Goal: Task Accomplishment & Management: Complete application form

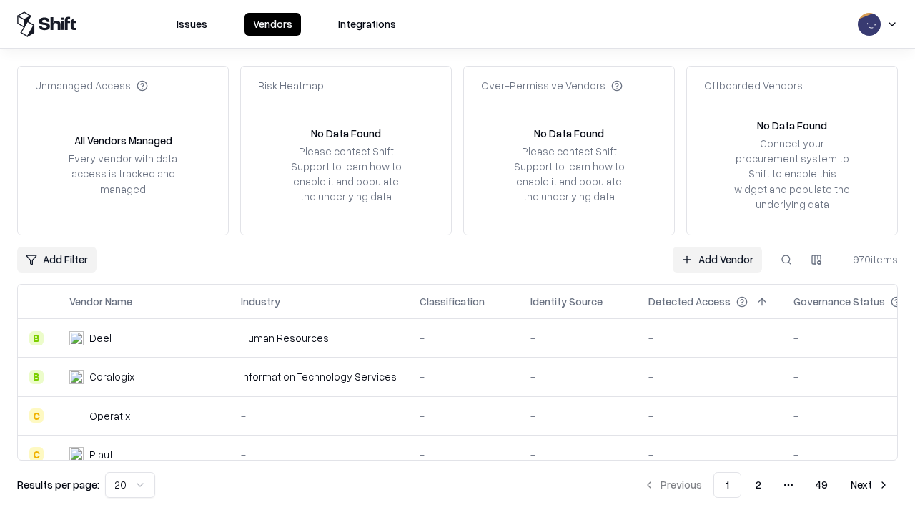
click at [717, 259] on link "Add Vendor" at bounding box center [717, 260] width 89 height 26
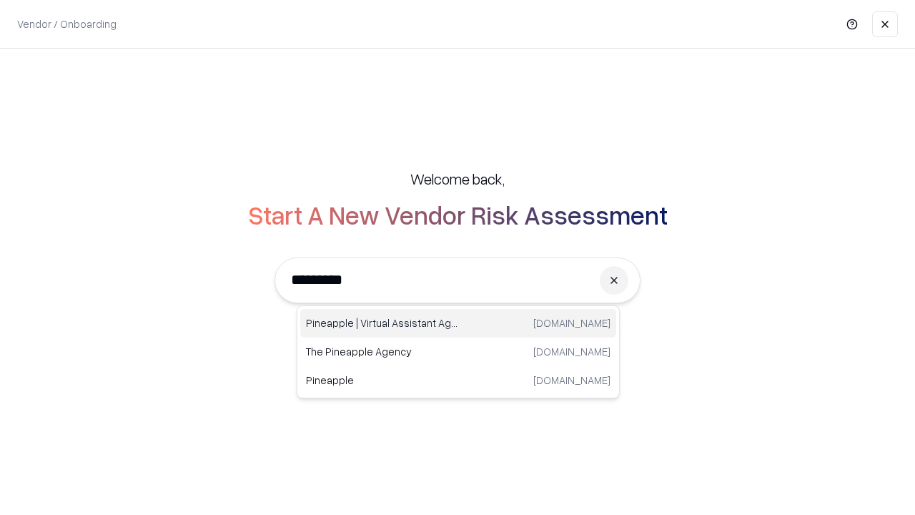
click at [458, 323] on div "Pineapple | Virtual Assistant Agency [DOMAIN_NAME]" at bounding box center [458, 323] width 316 height 29
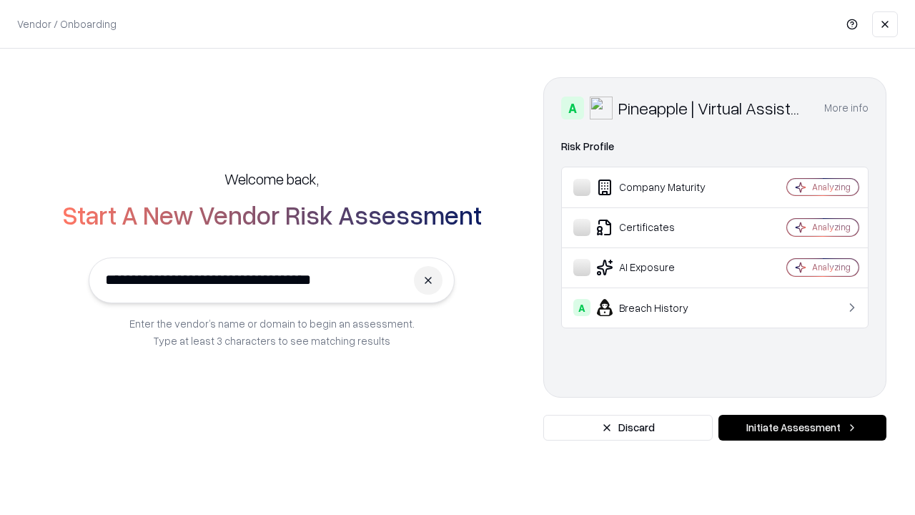
type input "**********"
click at [802, 428] on button "Initiate Assessment" at bounding box center [803, 428] width 168 height 26
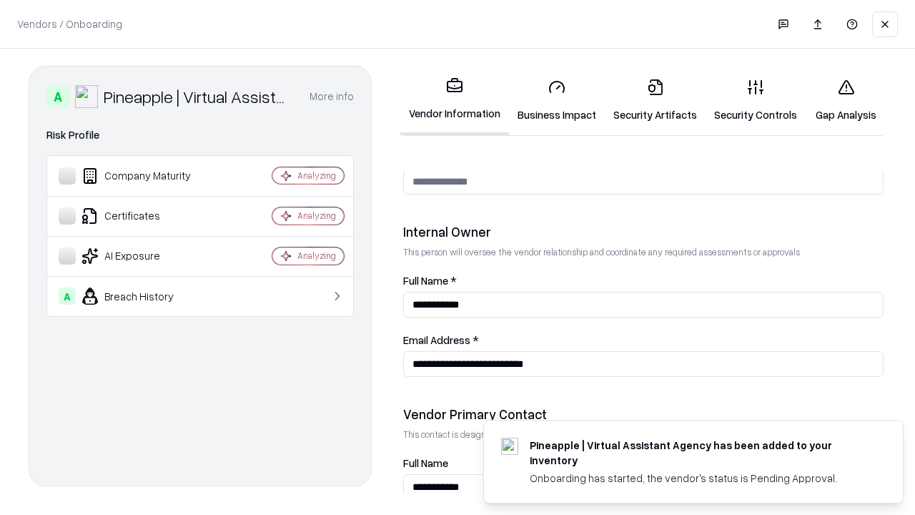
scroll to position [741, 0]
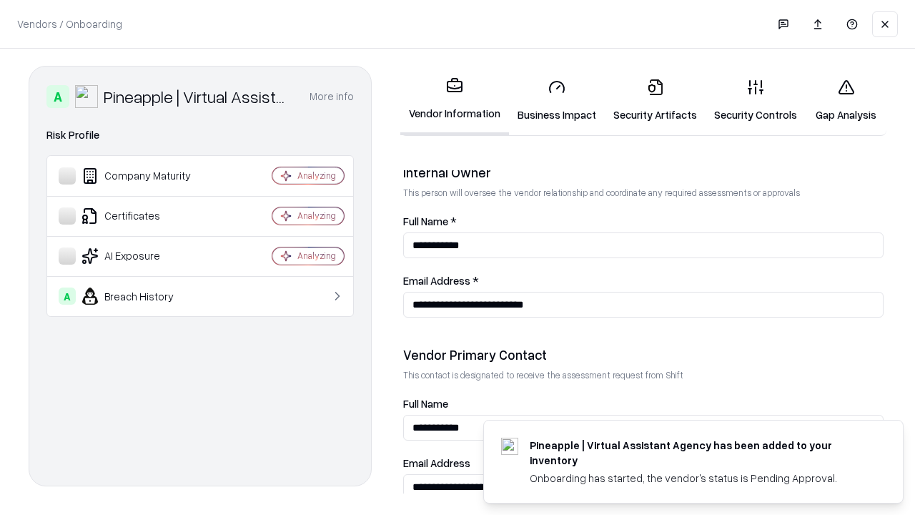
click at [655, 100] on link "Security Artifacts" at bounding box center [655, 100] width 101 height 67
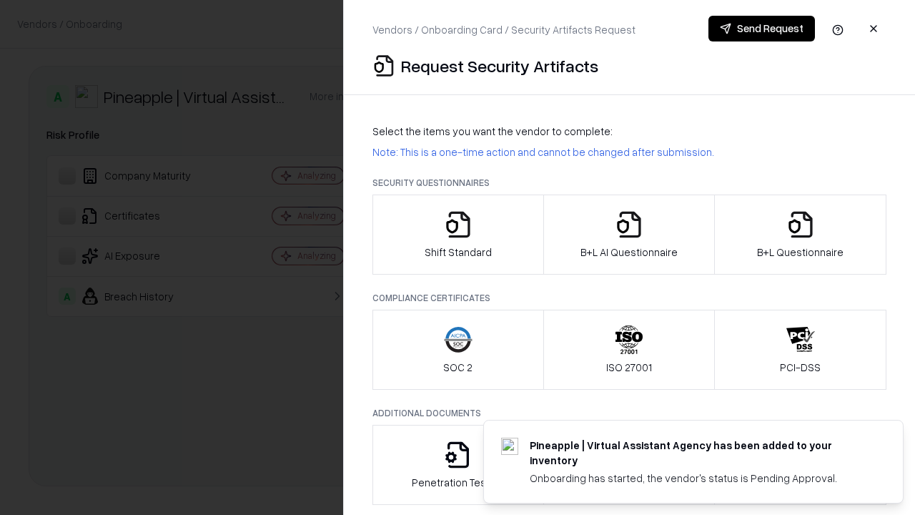
click at [800, 235] on icon "button" at bounding box center [801, 224] width 29 height 29
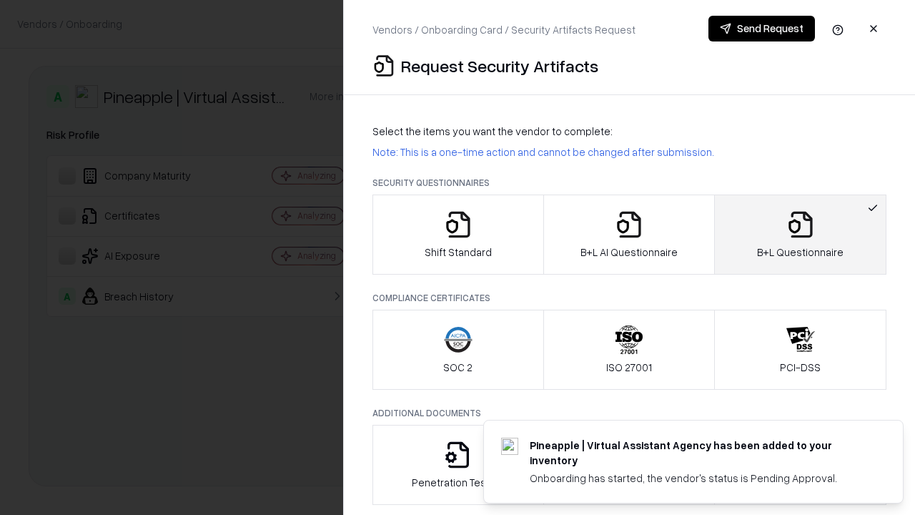
click at [629, 235] on icon "button" at bounding box center [629, 224] width 29 height 29
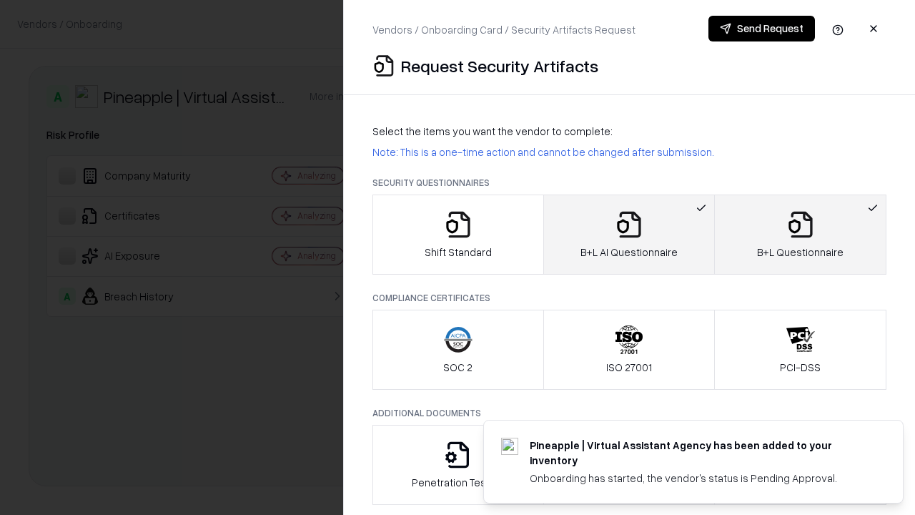
click at [762, 29] on button "Send Request" at bounding box center [762, 29] width 107 height 26
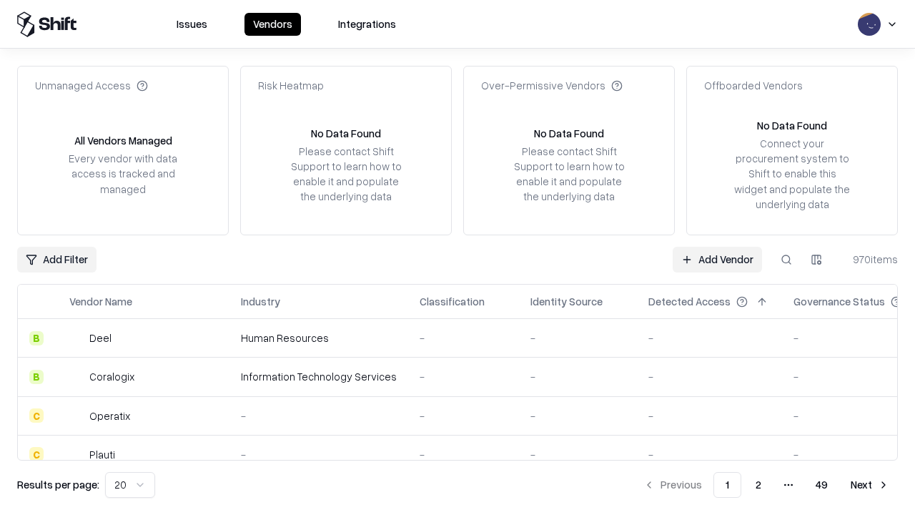
click at [717, 259] on link "Add Vendor" at bounding box center [717, 260] width 89 height 26
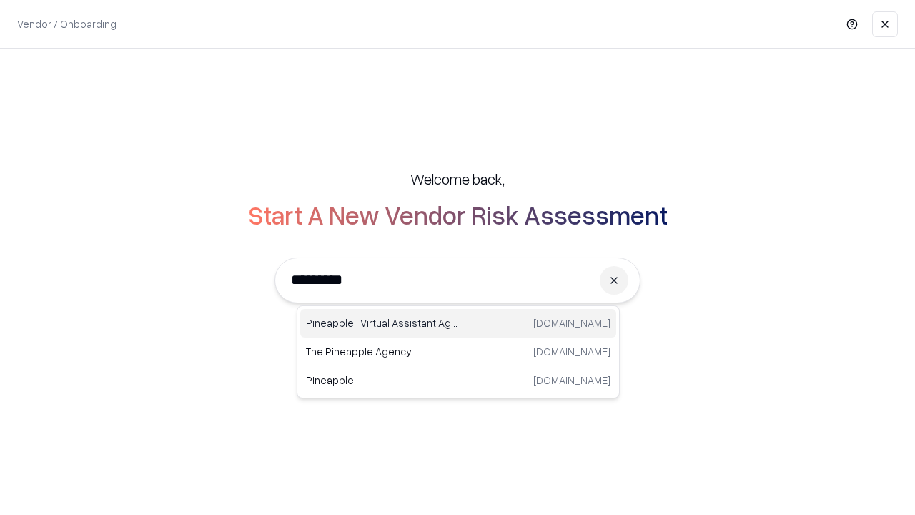
click at [458, 323] on div "Pineapple | Virtual Assistant Agency [DOMAIN_NAME]" at bounding box center [458, 323] width 316 height 29
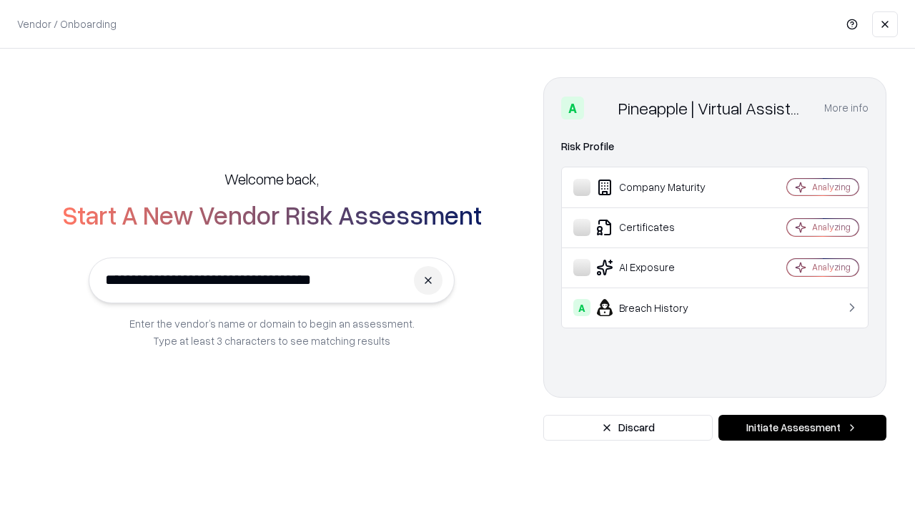
type input "**********"
click at [802, 428] on button "Initiate Assessment" at bounding box center [803, 428] width 168 height 26
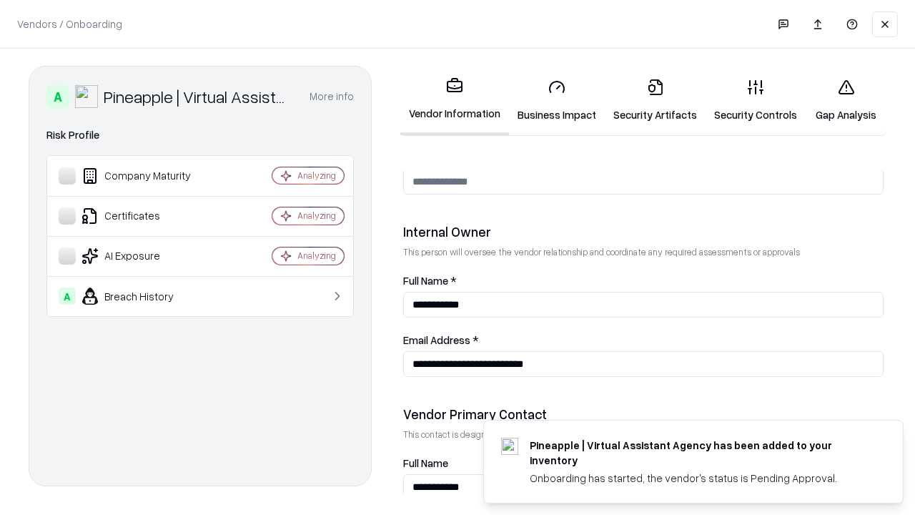
scroll to position [741, 0]
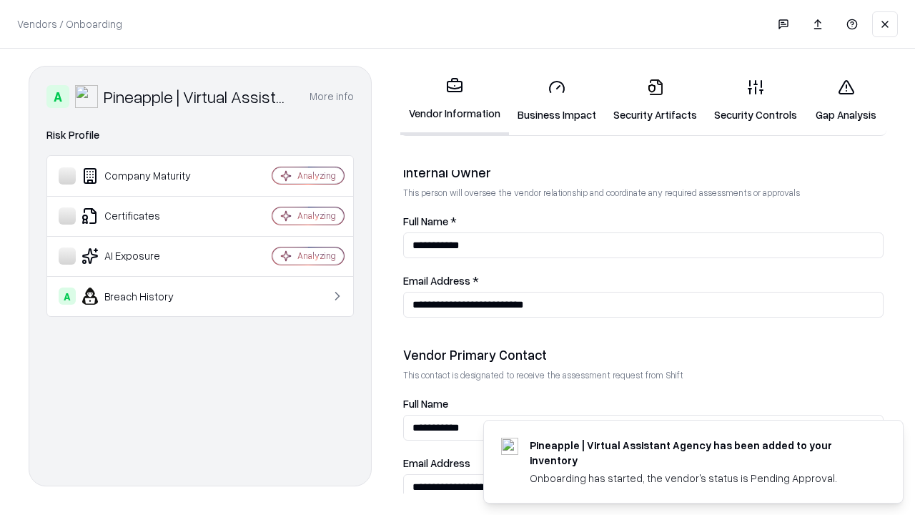
click at [846, 100] on link "Gap Analysis" at bounding box center [846, 100] width 81 height 67
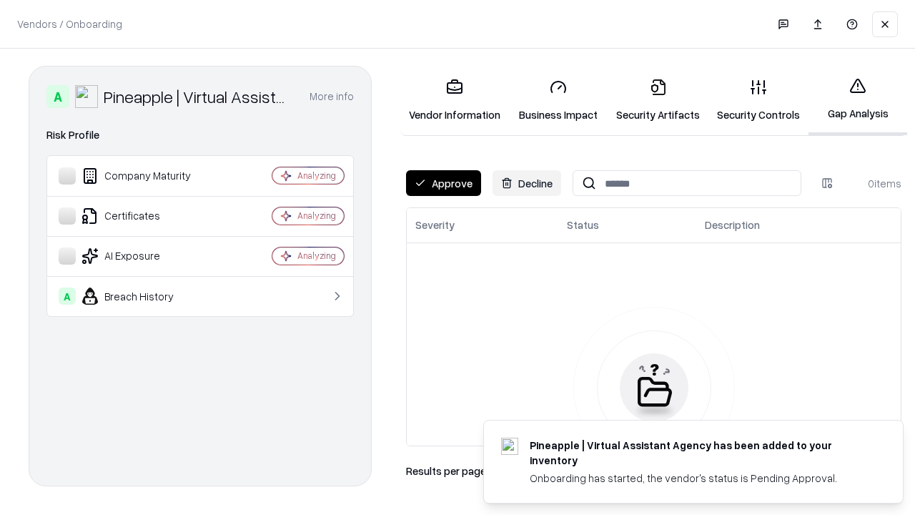
click at [443, 183] on button "Approve" at bounding box center [443, 183] width 75 height 26
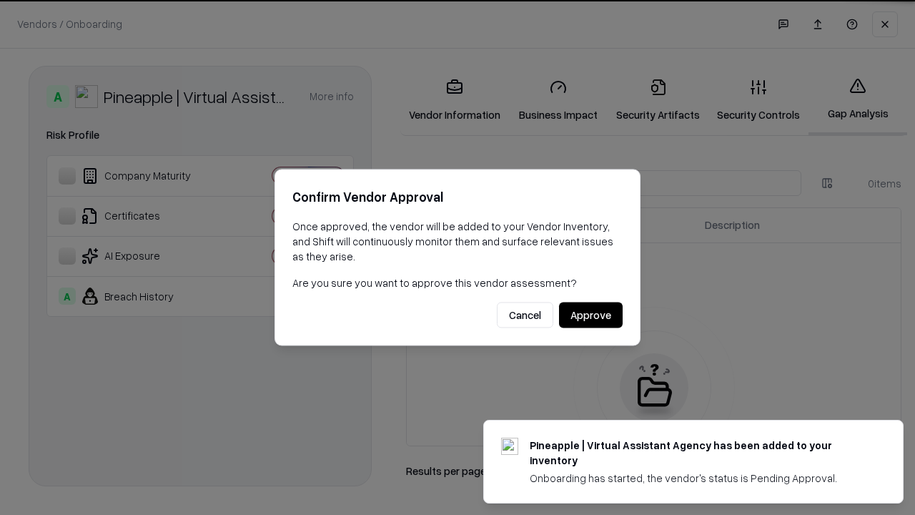
click at [591, 315] on button "Approve" at bounding box center [591, 316] width 64 height 26
